Goal: Task Accomplishment & Management: Manage account settings

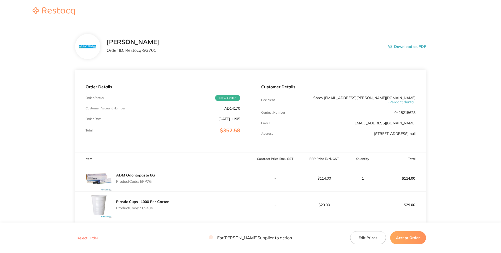
scroll to position [114, 0]
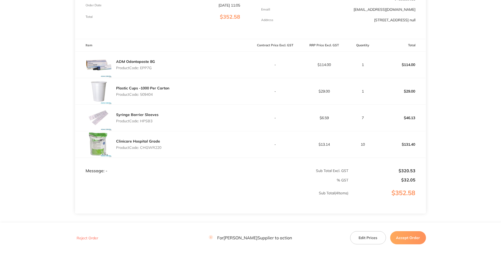
click at [51, 158] on main "[PERSON_NAME] Dental Order ID: Restocq- 93701 Download as PDF Order Details Ord…" at bounding box center [250, 83] width 501 height 346
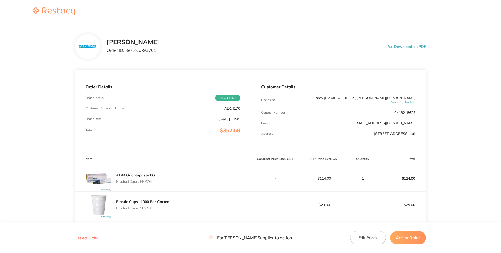
click at [232, 111] on p "AD14170" at bounding box center [232, 108] width 16 height 4
click at [220, 133] on p "$352.58" at bounding box center [230, 130] width 20 height 6
click at [150, 184] on p "Product Code: EPP7G" at bounding box center [135, 181] width 39 height 4
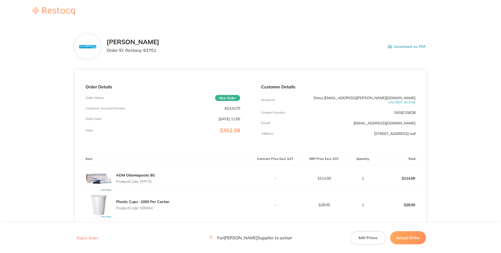
click at [102, 121] on p "Order Date" at bounding box center [94, 119] width 16 height 4
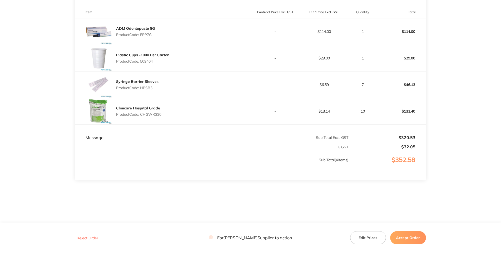
click at [148, 51] on div "Plastic Cups -1000 Per Carton Product Code: 509404" at bounding box center [142, 58] width 53 height 15
click at [148, 59] on p "Product Code: 509404" at bounding box center [142, 61] width 53 height 4
click at [147, 59] on p "Product Code: 509404" at bounding box center [142, 61] width 53 height 4
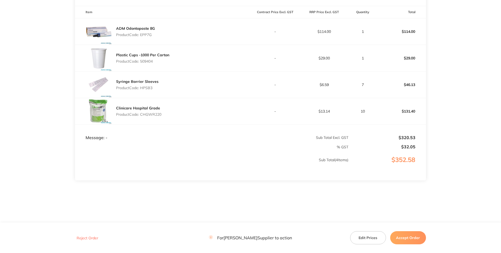
click at [147, 59] on p "Product Code: 509404" at bounding box center [142, 61] width 53 height 4
click at [144, 86] on p "Product Code: HPSB3" at bounding box center [137, 88] width 42 height 4
click at [151, 104] on div "Clinicare Hospital Grade Product Code: CHGWR220" at bounding box center [138, 111] width 45 height 15
click at [151, 112] on p "Product Code: CHGWR220" at bounding box center [138, 114] width 45 height 4
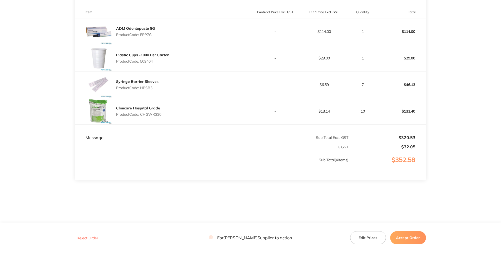
click at [151, 112] on p "Product Code: CHGWR220" at bounding box center [138, 114] width 45 height 4
click at [148, 112] on p "Product Code: CHGWR220" at bounding box center [138, 114] width 45 height 4
click at [184, 158] on p "Sub Total ( 4 Items)" at bounding box center [211, 165] width 273 height 15
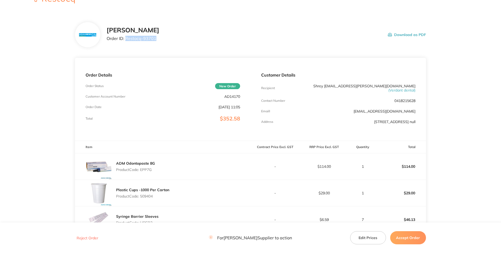
drag, startPoint x: 120, startPoint y: 59, endPoint x: 104, endPoint y: 58, distance: 15.6
click at [107, 41] on p "Order ID: Restocq- 93701" at bounding box center [133, 38] width 53 height 5
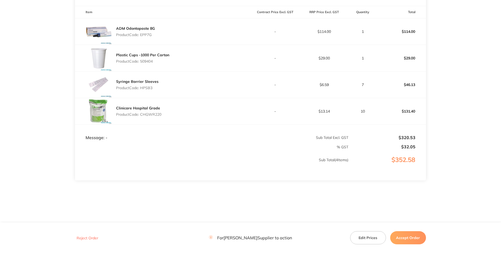
click at [402, 236] on button "Accept Order" at bounding box center [408, 237] width 36 height 13
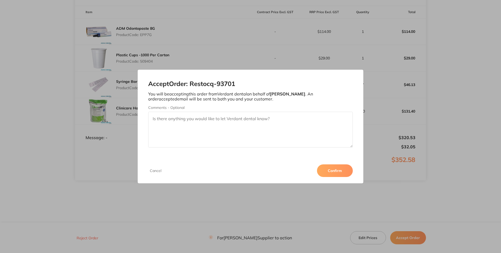
click at [353, 177] on button "Confirm" at bounding box center [335, 170] width 36 height 13
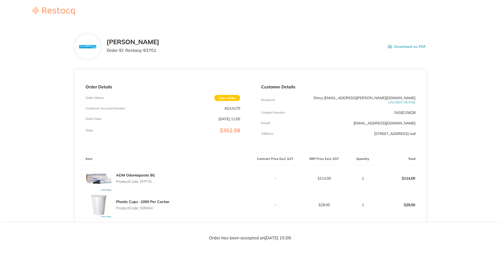
click at [444, 69] on div "[PERSON_NAME] Dental Order ID: Restocq- 93701 Download as PDF Order Details Ord…" at bounding box center [250, 126] width 501 height 253
